Goal: Task Accomplishment & Management: Manage account settings

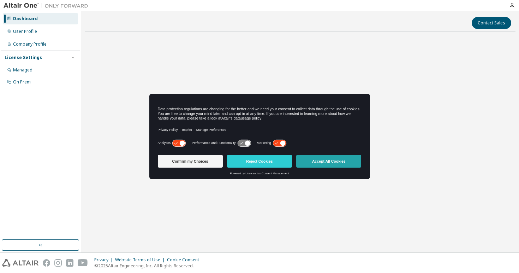
click at [322, 160] on button "Accept All Cookies" at bounding box center [328, 161] width 65 height 13
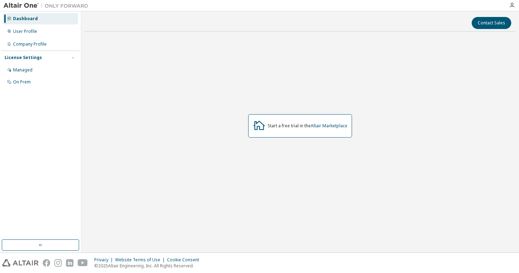
click at [303, 78] on div "Start a free trial in the Altair Marketplace" at bounding box center [300, 125] width 431 height 177
click at [46, 33] on div "User Profile" at bounding box center [40, 31] width 75 height 11
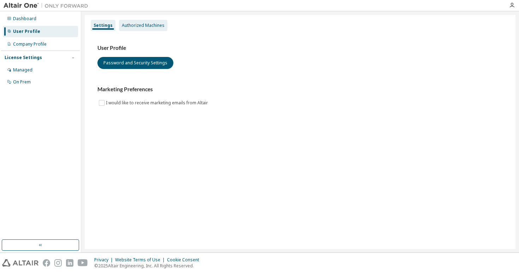
click at [148, 31] on div "Authorized Machines" at bounding box center [143, 25] width 48 height 11
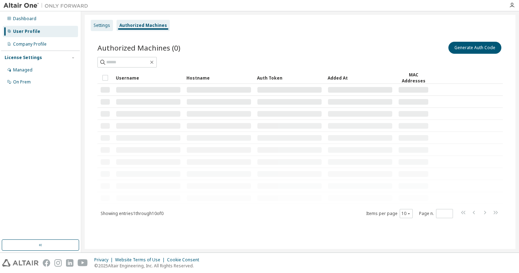
click at [110, 27] on div "Settings" at bounding box center [102, 25] width 22 height 11
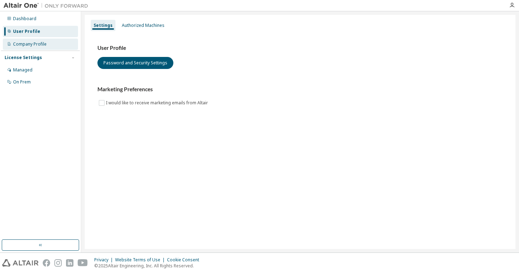
click at [34, 46] on div "Company Profile" at bounding box center [30, 44] width 34 height 6
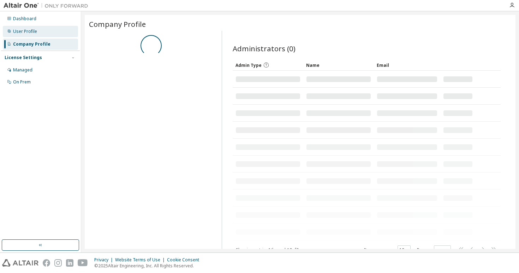
click at [22, 31] on div "User Profile" at bounding box center [25, 32] width 24 height 6
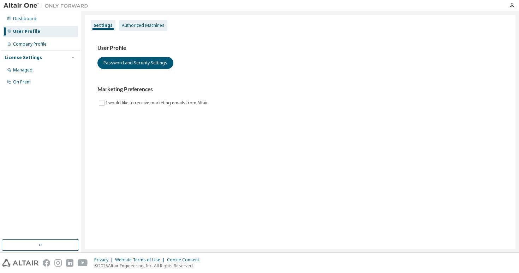
click at [148, 28] on div "Authorized Machines" at bounding box center [143, 26] width 43 height 6
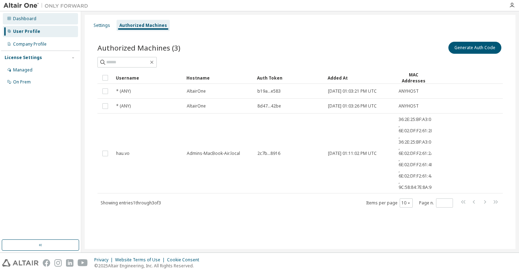
click at [17, 19] on div "Dashboard" at bounding box center [24, 19] width 23 height 6
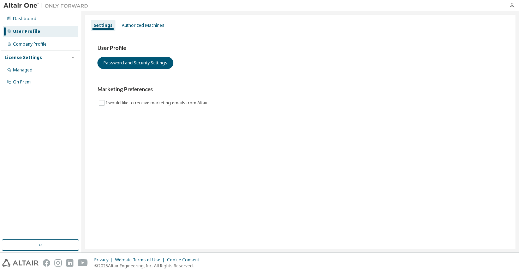
click at [514, 5] on icon "button" at bounding box center [513, 5] width 6 height 6
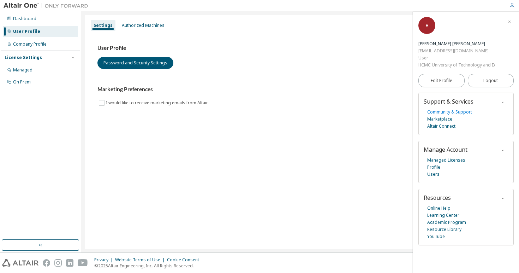
click at [444, 111] on link "Community & Support" at bounding box center [450, 111] width 45 height 7
click at [449, 161] on link "Managed Licenses" at bounding box center [447, 160] width 38 height 7
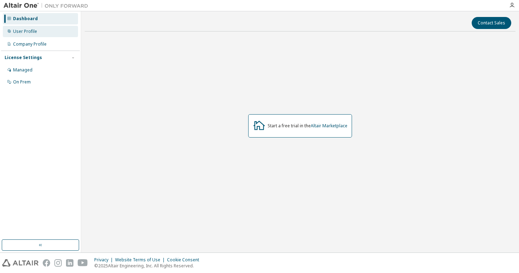
click at [36, 31] on div "User Profile" at bounding box center [40, 31] width 75 height 11
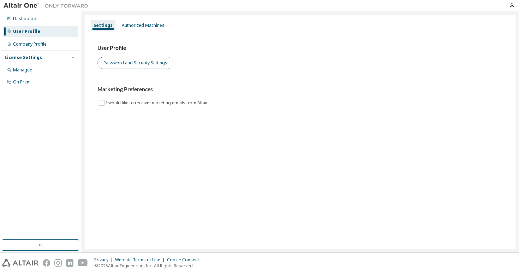
click at [123, 63] on button "Password and Security Settings" at bounding box center [136, 63] width 76 height 12
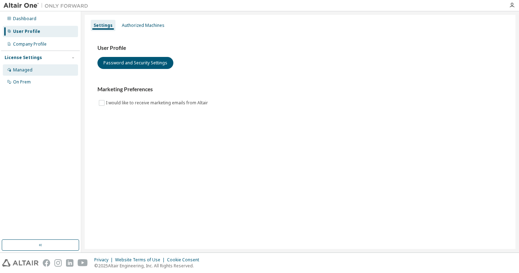
click at [31, 69] on div "Managed" at bounding box center [22, 70] width 19 height 6
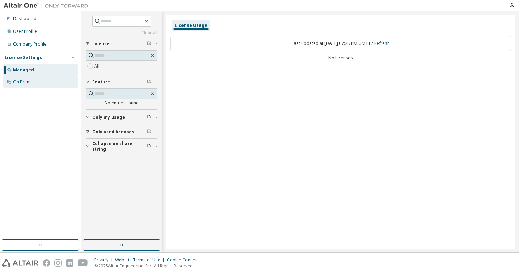
click at [29, 81] on div "On Prem" at bounding box center [22, 82] width 18 height 6
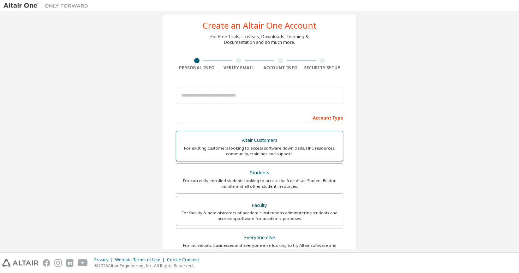
scroll to position [24, 0]
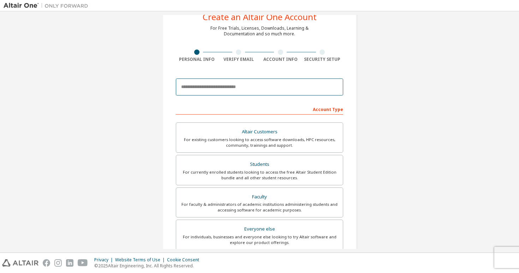
click at [252, 85] on input "email" at bounding box center [259, 86] width 167 height 17
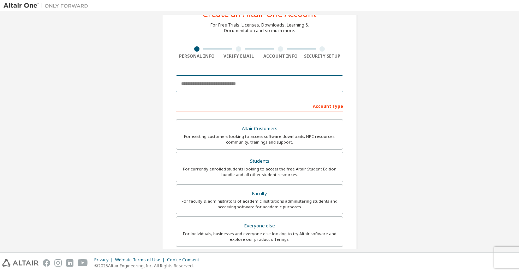
click at [249, 82] on input "email" at bounding box center [259, 83] width 167 height 17
click at [240, 85] on input "email" at bounding box center [259, 83] width 167 height 17
type input "**********"
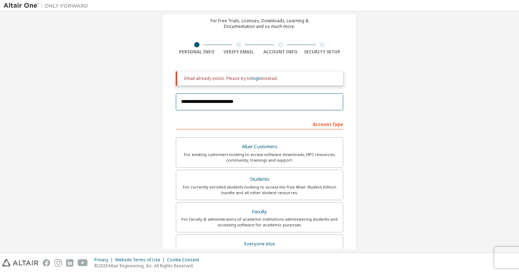
click at [227, 100] on input "**********" at bounding box center [259, 101] width 167 height 17
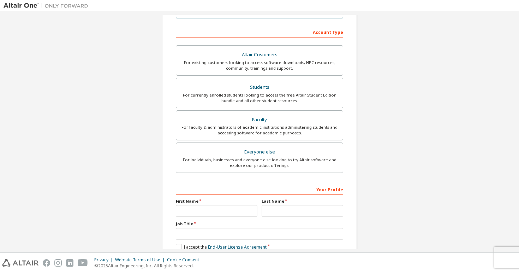
scroll to position [126, 0]
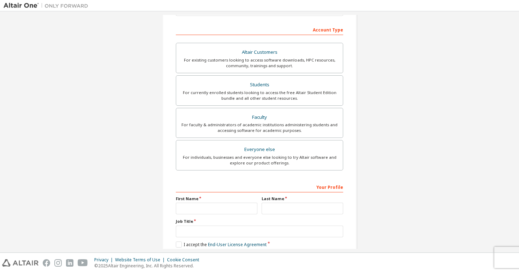
click at [401, 133] on div "**********" at bounding box center [260, 87] width 512 height 397
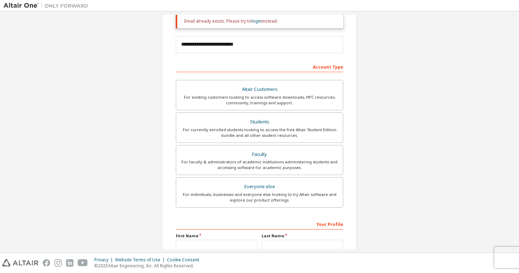
scroll to position [0, 0]
